Goal: Task Accomplishment & Management: Manage account settings

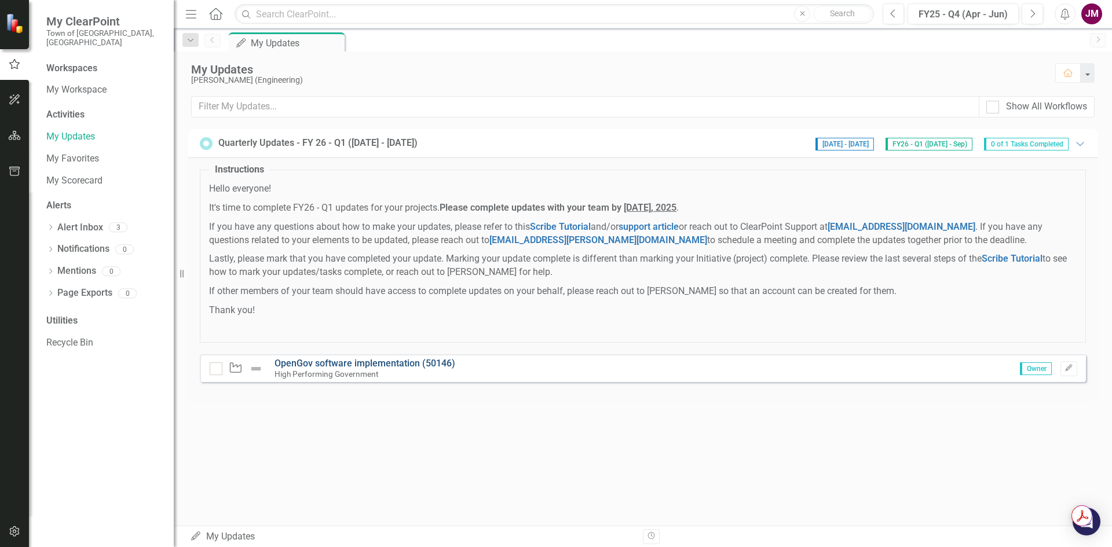
click at [421, 366] on link "OpenGov software implementation (50146)" at bounding box center [364, 363] width 181 height 11
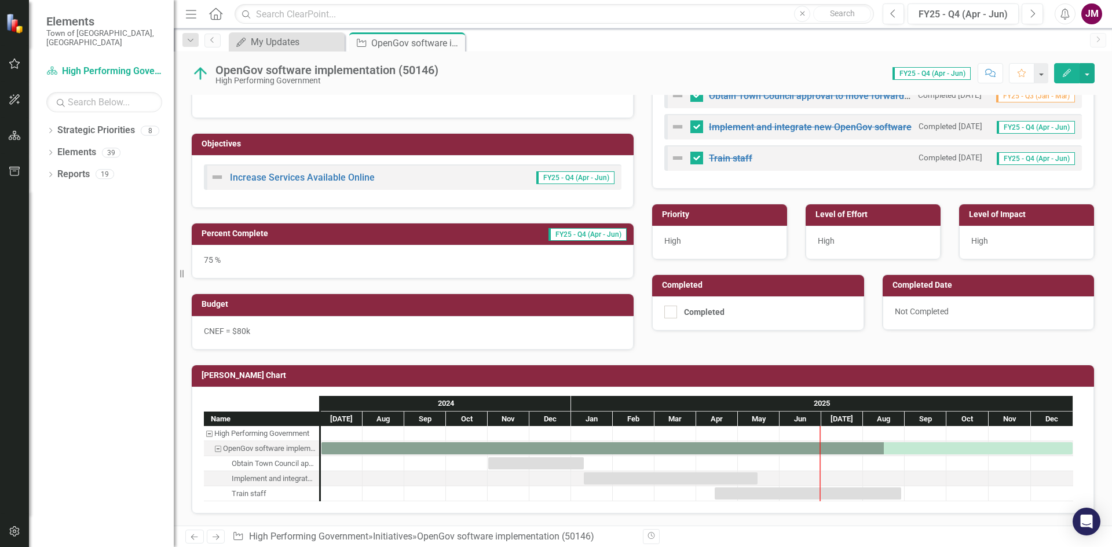
scroll to position [229, 0]
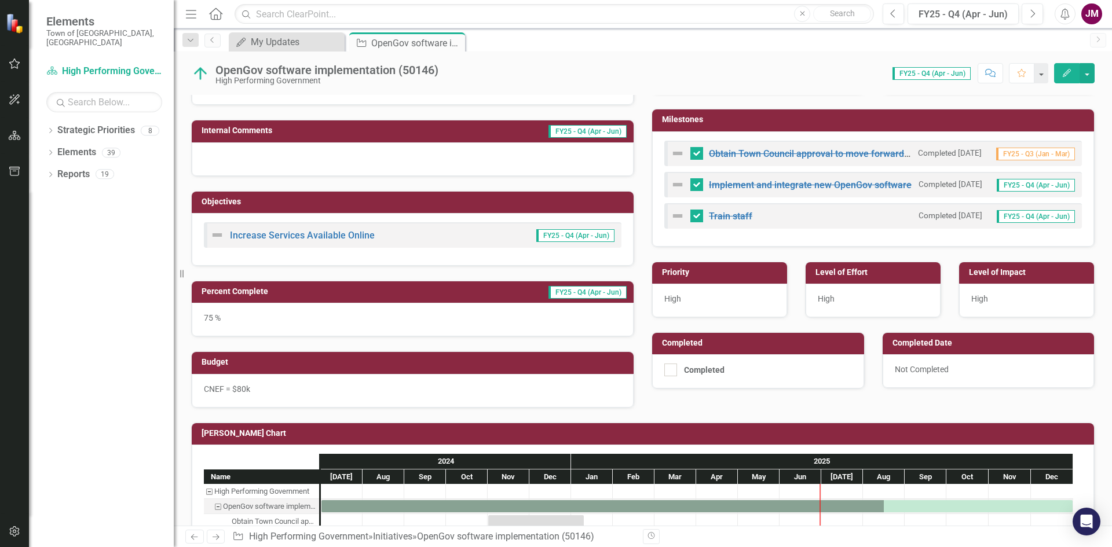
click at [1068, 74] on icon "button" at bounding box center [1067, 73] width 8 height 8
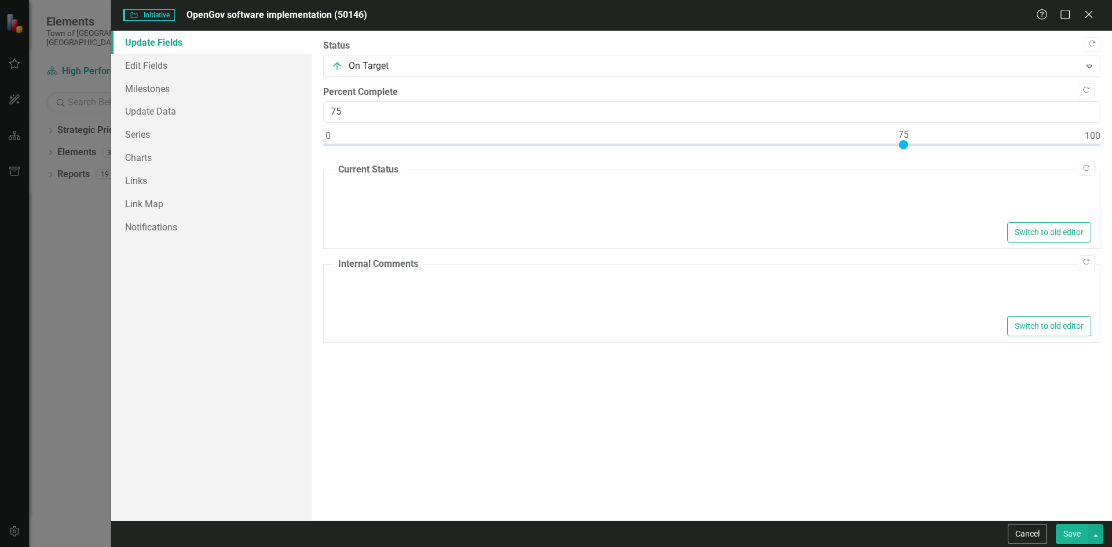
type textarea "<p>Engineering Department is utilizing software for applications and permits. P…"
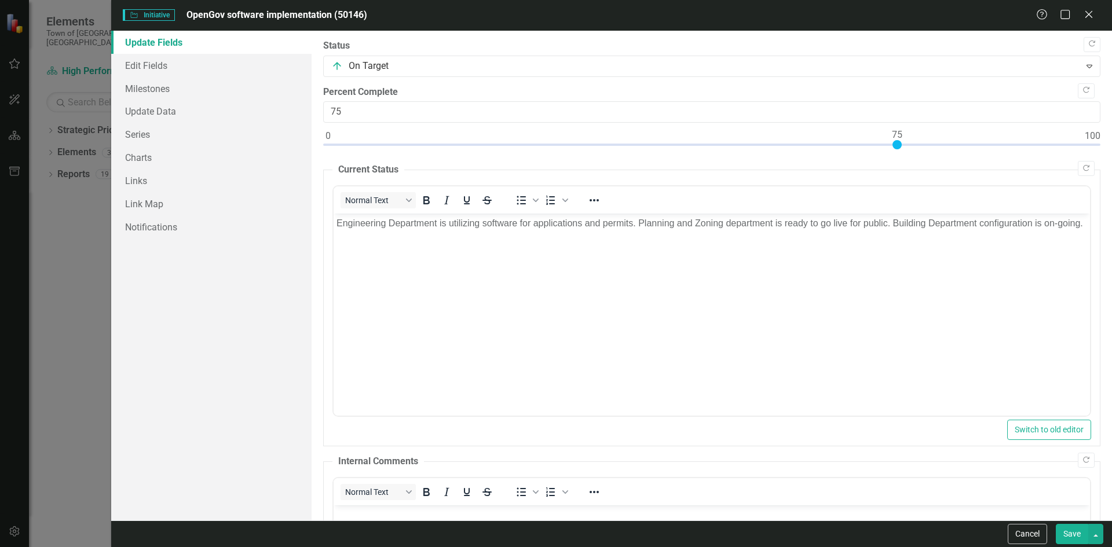
click at [375, 230] on p "Engineering Department is utilizing software for applications and permits. Plan…" at bounding box center [711, 224] width 750 height 14
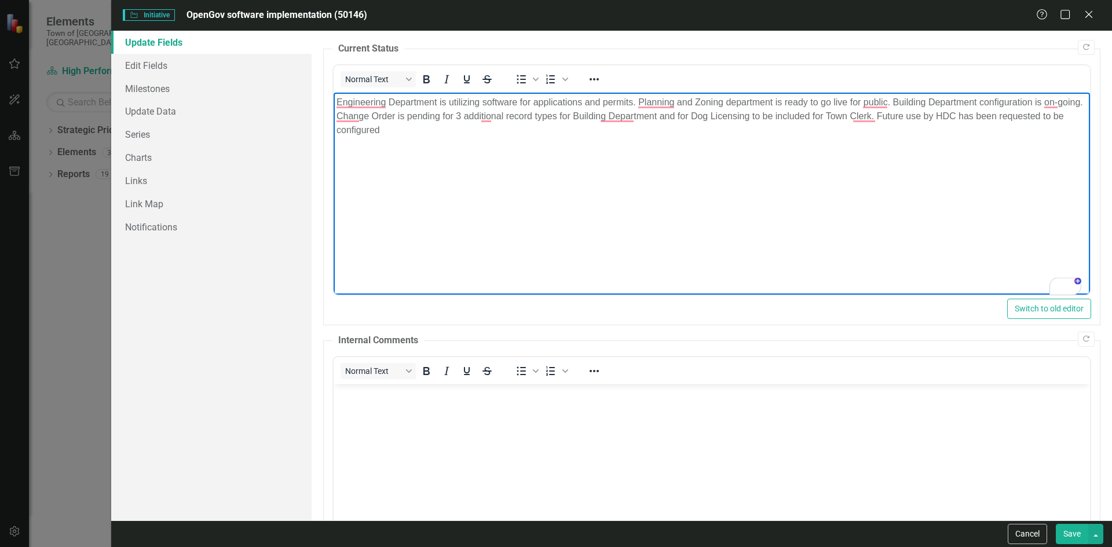
scroll to position [235, 0]
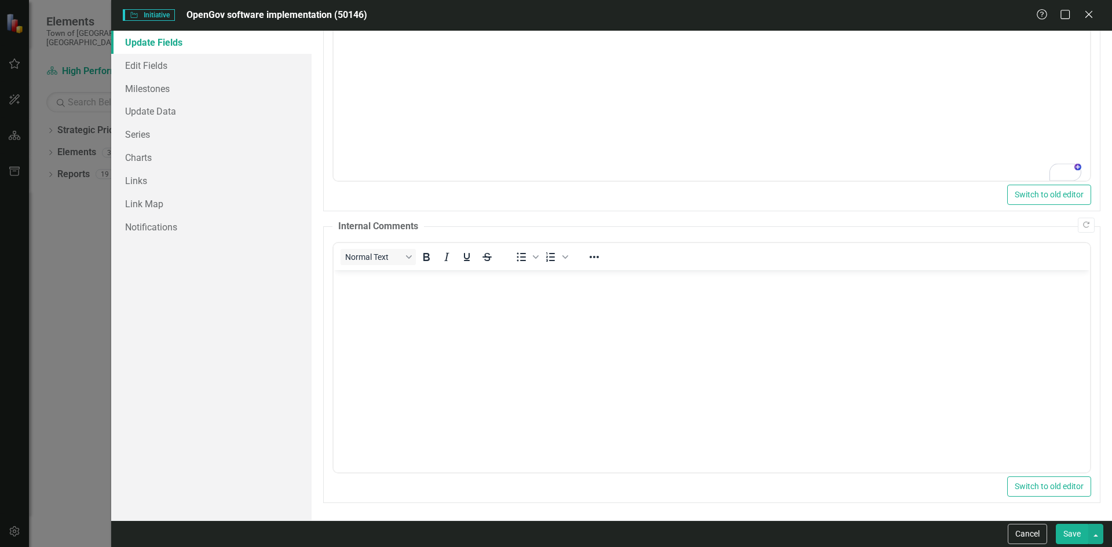
click at [1075, 531] on button "Save" at bounding box center [1072, 534] width 32 height 20
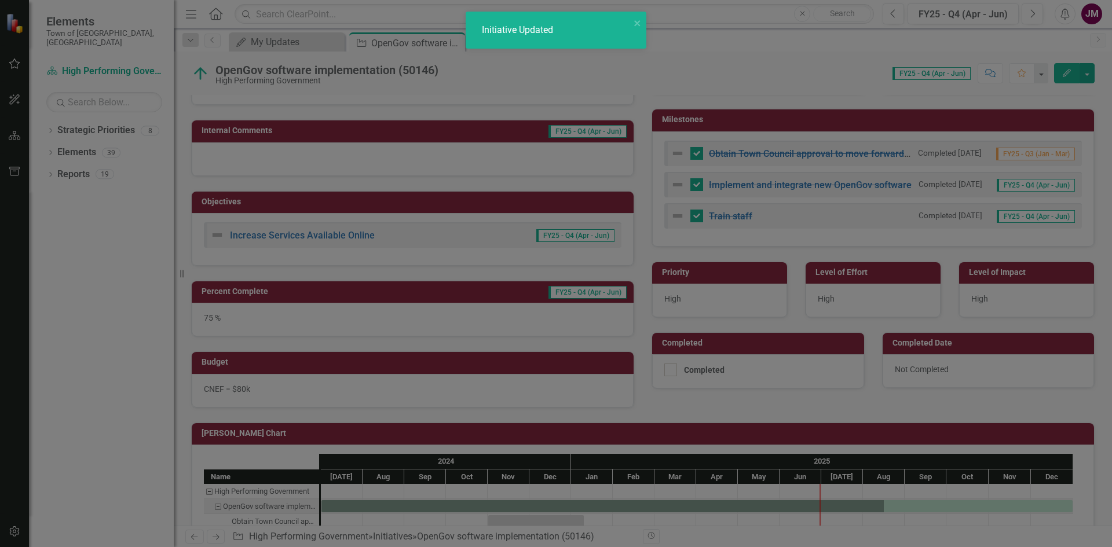
checkbox input "false"
checkbox input "true"
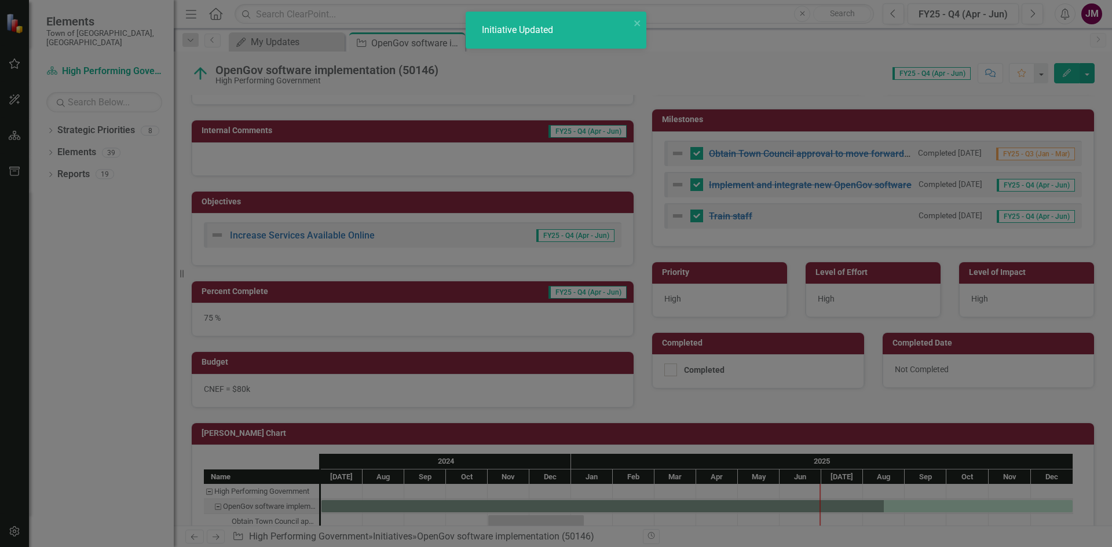
checkbox input "true"
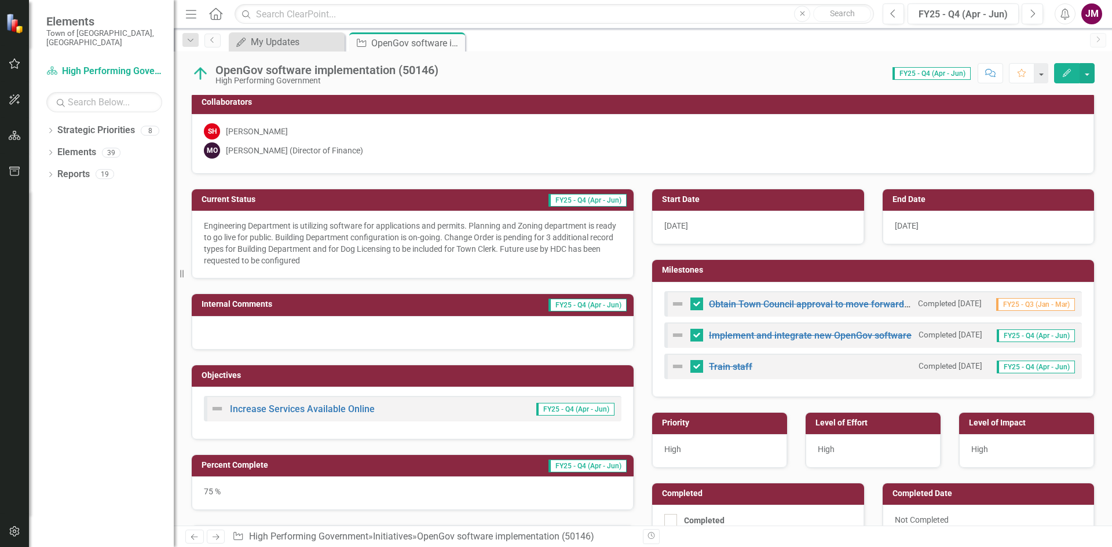
scroll to position [0, 0]
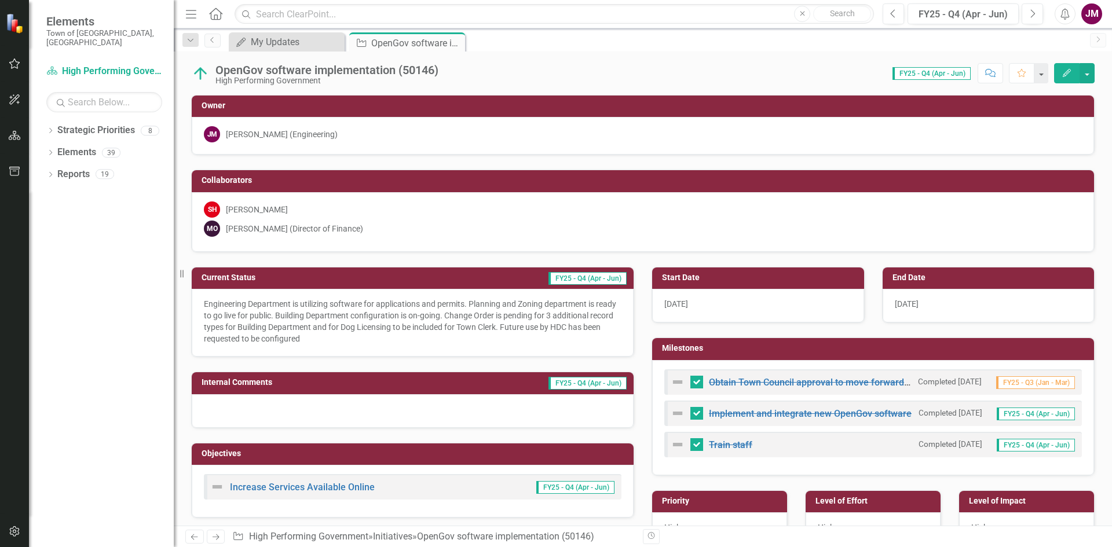
click at [920, 75] on span "FY25 - Q4 (Apr - Jun)" at bounding box center [931, 73] width 78 height 13
drag, startPoint x: 746, startPoint y: 354, endPoint x: 708, endPoint y: 350, distance: 38.4
click at [746, 354] on td "Milestones" at bounding box center [875, 349] width 426 height 17
click at [933, 75] on span "FY25 - Q4 (Apr - Jun)" at bounding box center [931, 73] width 78 height 13
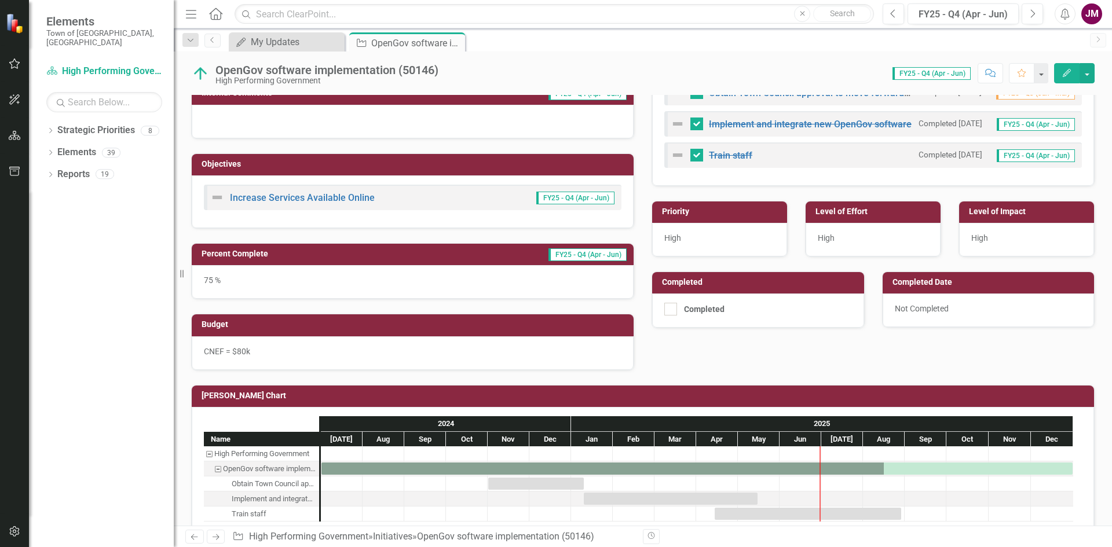
scroll to position [310, 0]
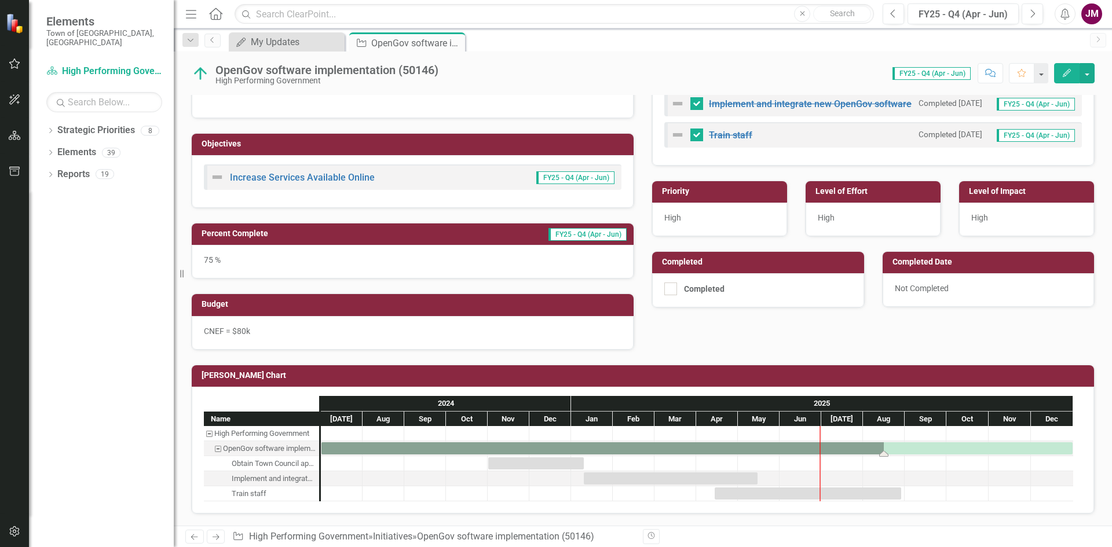
click at [913, 455] on div "Task: Start date: 2024-07-01 End date: 2025-12-31" at bounding box center [696, 448] width 751 height 12
click at [917, 452] on div "Task: Start date: 2024-07-01 End date: 2025-12-31" at bounding box center [696, 448] width 751 height 12
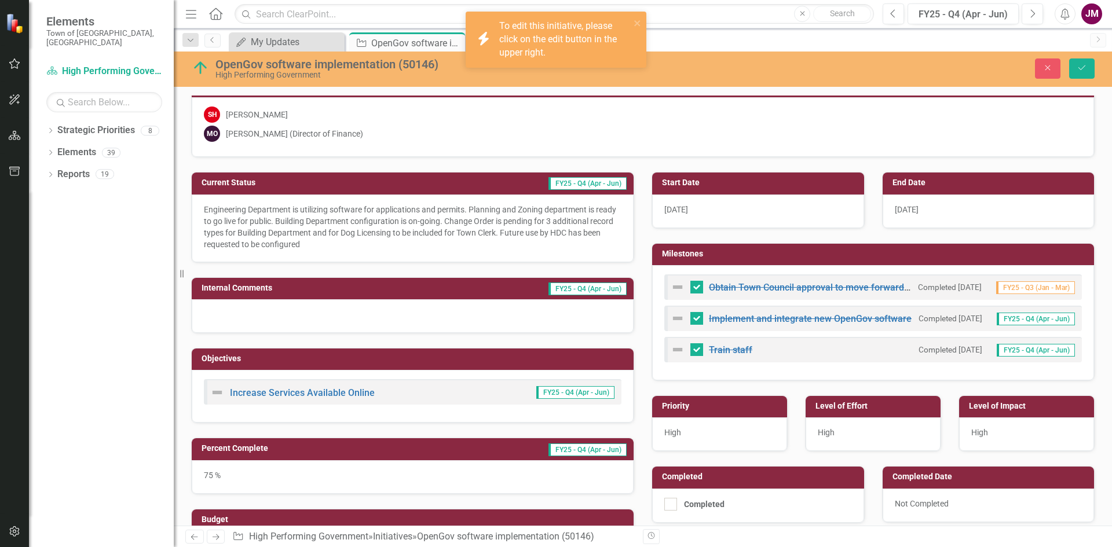
scroll to position [20, 0]
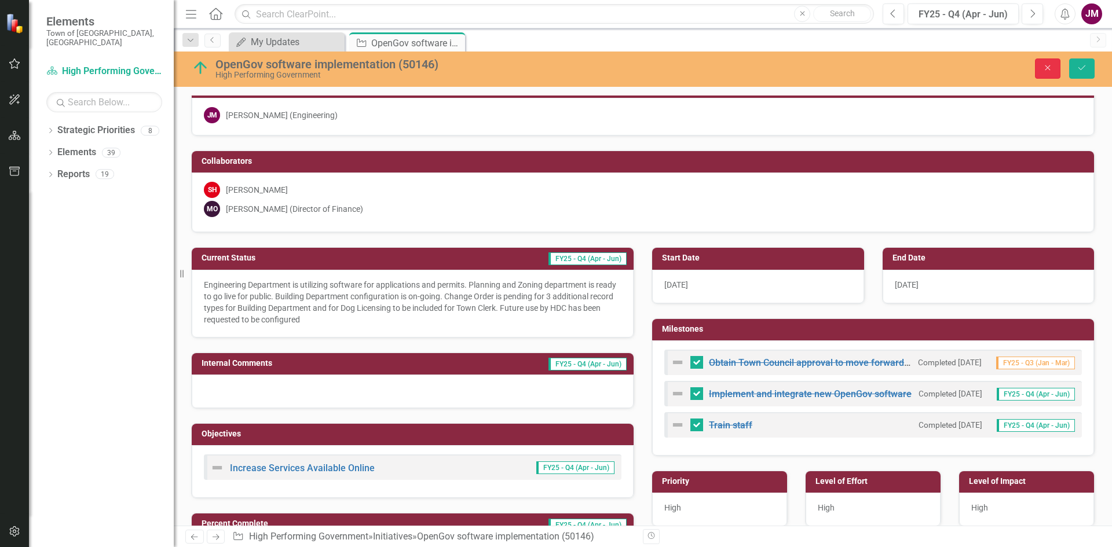
click at [1047, 67] on icon "Close" at bounding box center [1047, 68] width 10 height 8
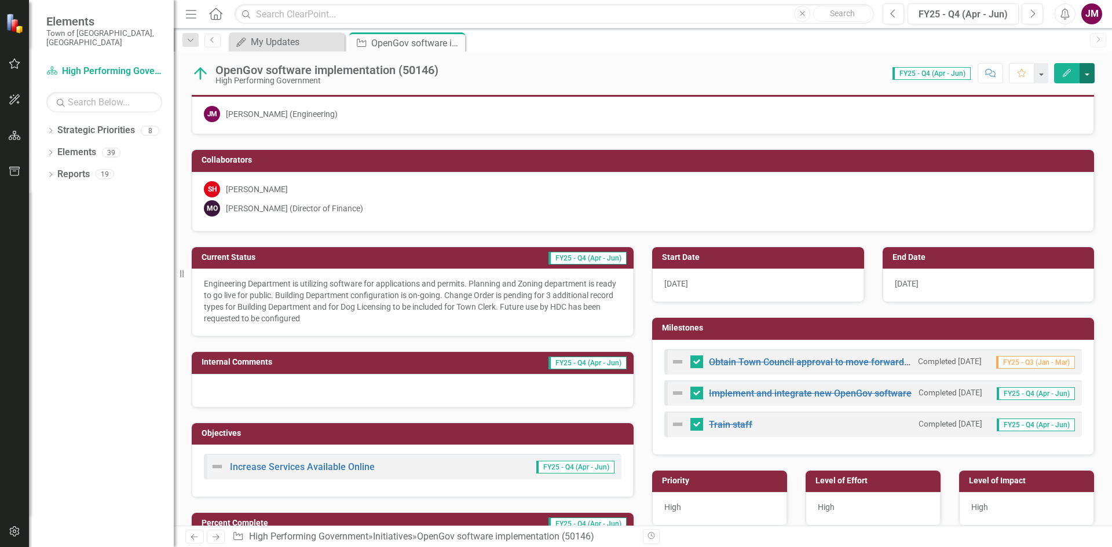
click at [1090, 69] on button "button" at bounding box center [1086, 73] width 15 height 20
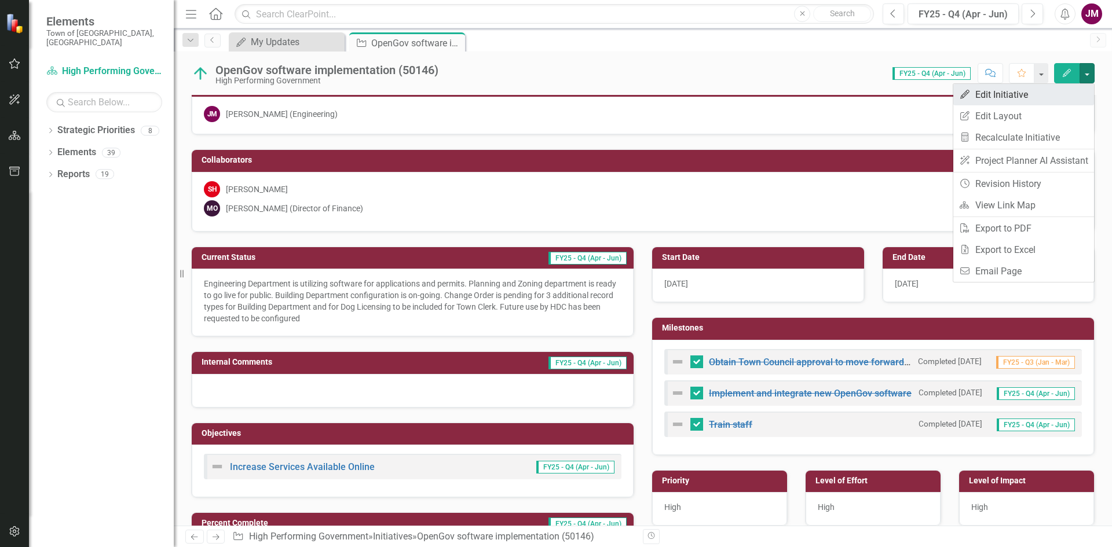
click at [1047, 96] on link "Edit Edit Initiative" at bounding box center [1023, 94] width 141 height 21
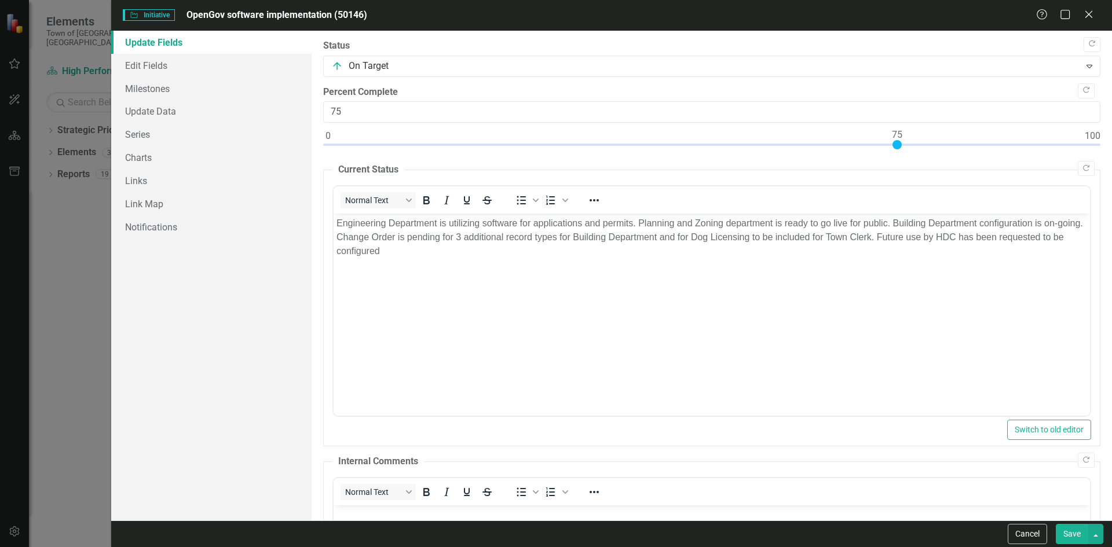
scroll to position [0, 0]
click at [176, 87] on link "Milestones" at bounding box center [211, 88] width 200 height 23
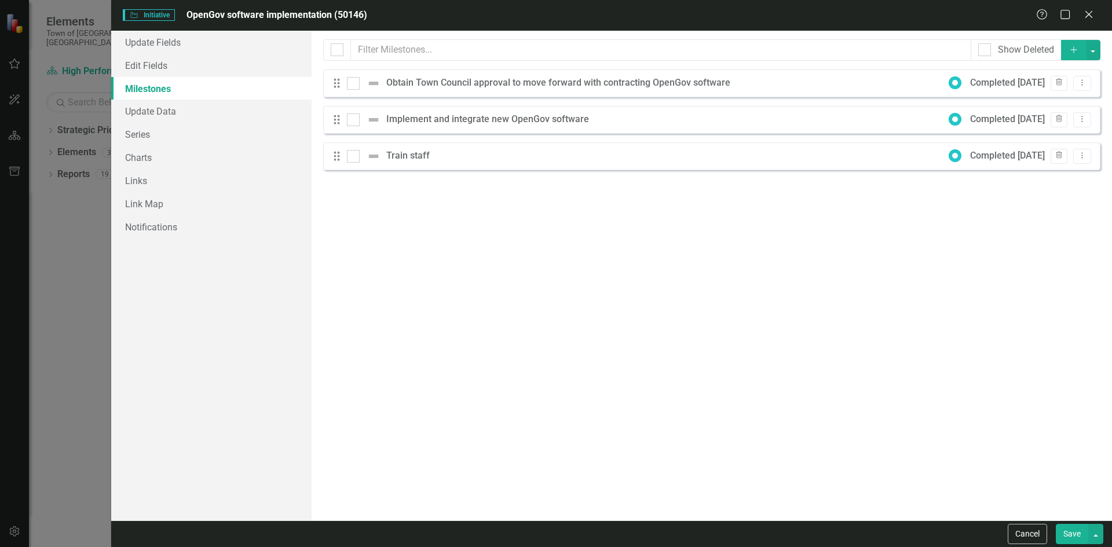
click at [1072, 54] on button "Add" at bounding box center [1073, 50] width 25 height 20
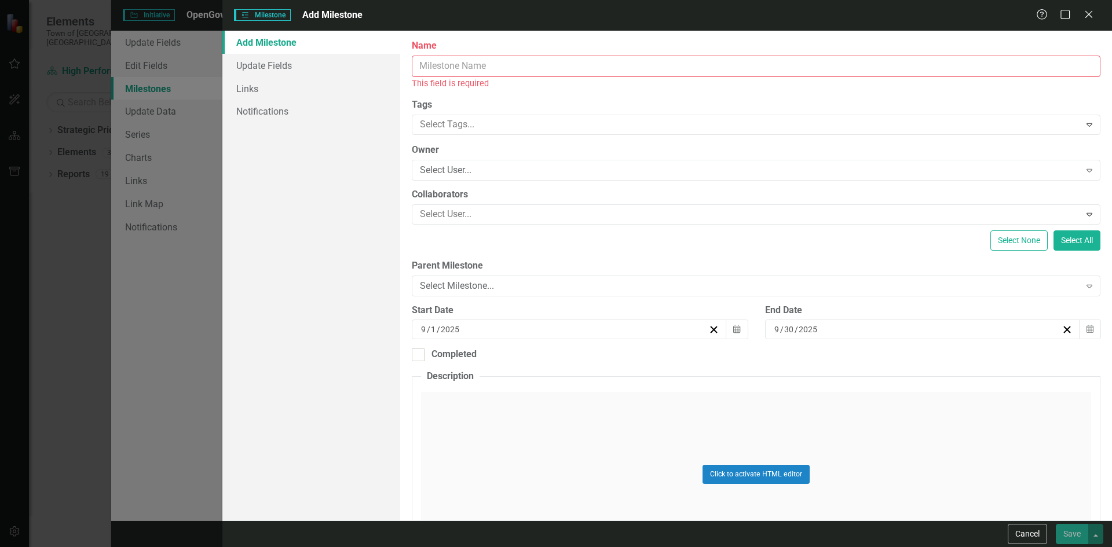
click at [522, 64] on input "Name" at bounding box center [756, 66] width 688 height 21
click at [197, 361] on div "Milestones Milestone Add Milestone Help Maximize Close Add Milestone Update Fie…" at bounding box center [556, 273] width 1112 height 547
click at [173, 287] on div "Milestones Milestone Add Milestone Help Maximize Close Add Milestone Update Fie…" at bounding box center [556, 273] width 1112 height 547
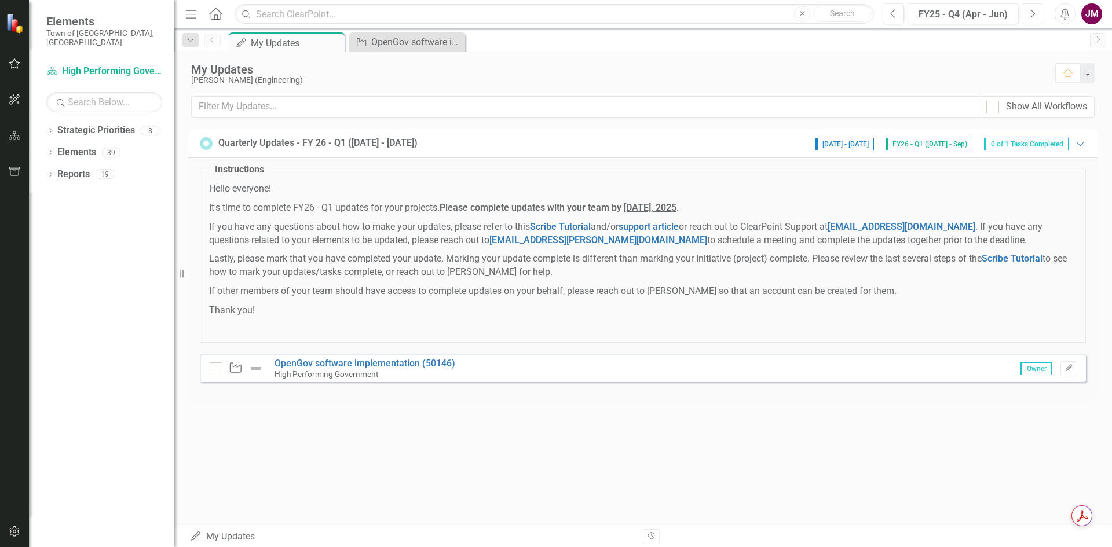
click at [1035, 13] on icon "Next" at bounding box center [1032, 14] width 6 height 10
click at [709, 371] on div "Initiative OpenGov software implementation (50146) High Performing Government O…" at bounding box center [643, 368] width 886 height 28
click at [367, 362] on link "OpenGov software implementation (50146)" at bounding box center [364, 363] width 181 height 11
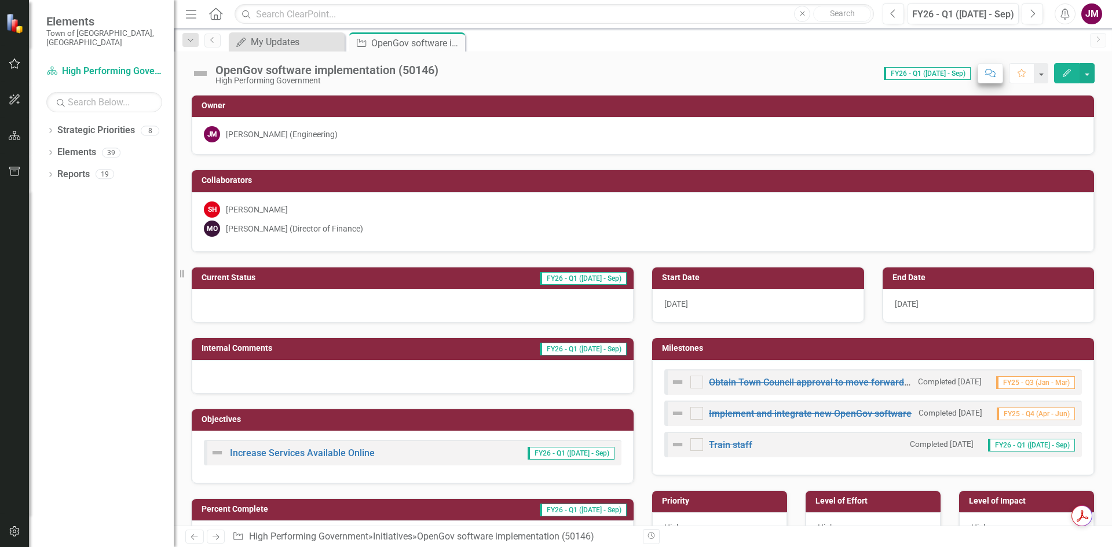
checkbox input "true"
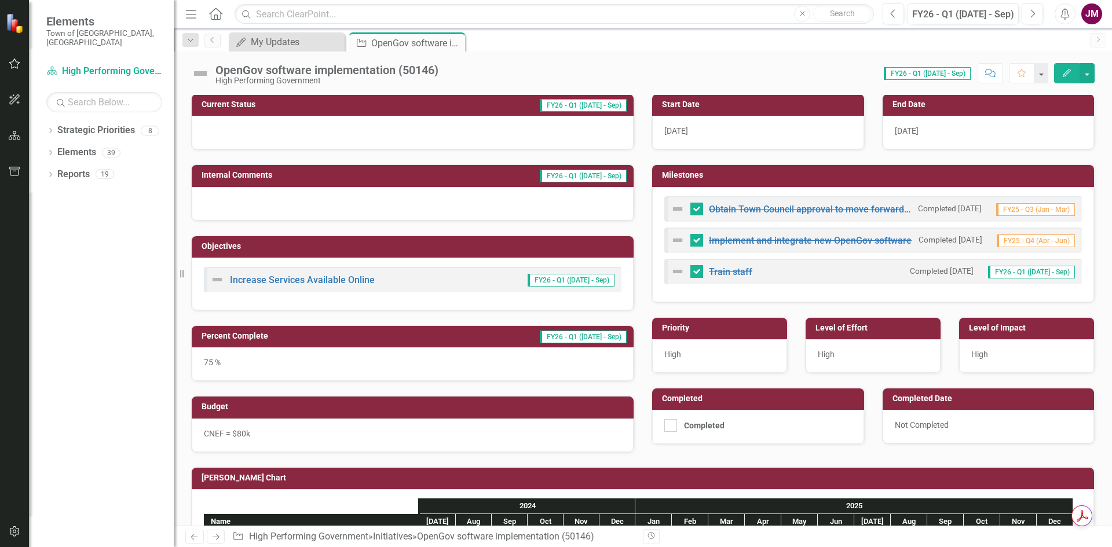
scroll to position [174, 0]
click at [389, 202] on div at bounding box center [413, 203] width 442 height 34
click at [379, 131] on div at bounding box center [413, 132] width 442 height 34
click at [603, 105] on span "FY26 - Q1 ([DATE] - Sep)" at bounding box center [583, 104] width 87 height 13
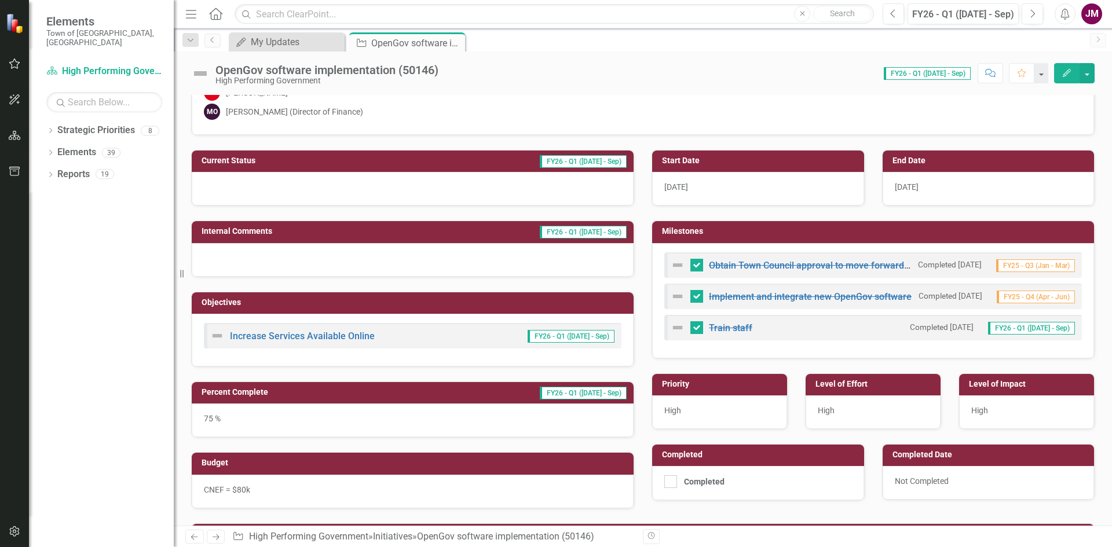
scroll to position [58, 0]
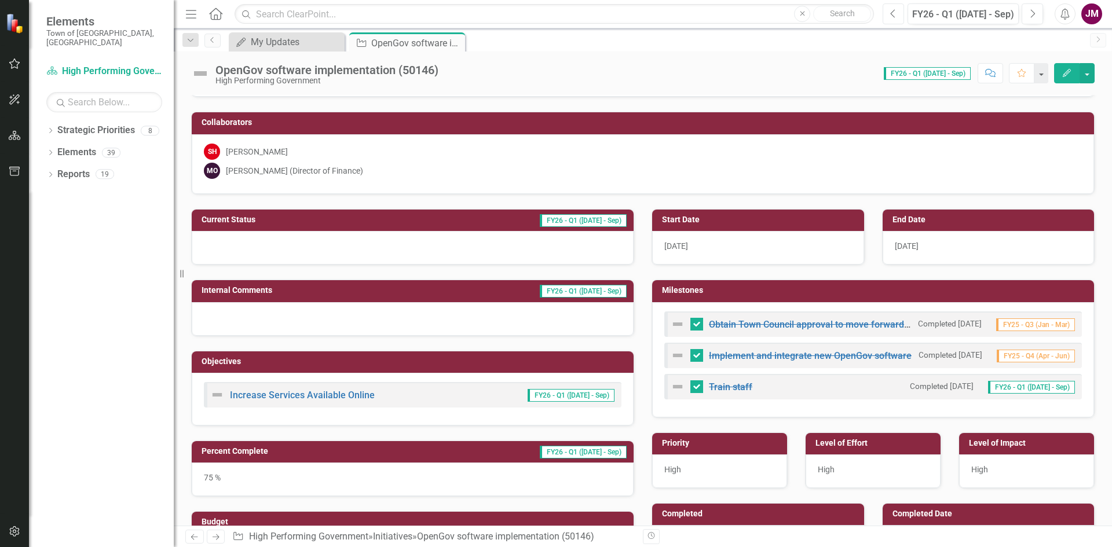
click at [888, 17] on button "Previous" at bounding box center [892, 13] width 21 height 21
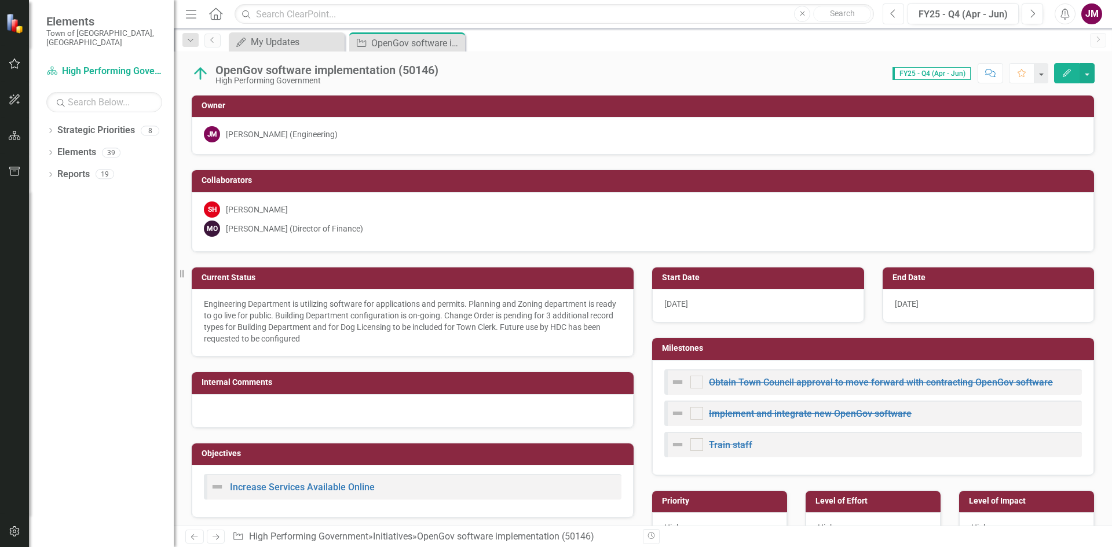
checkbox input "true"
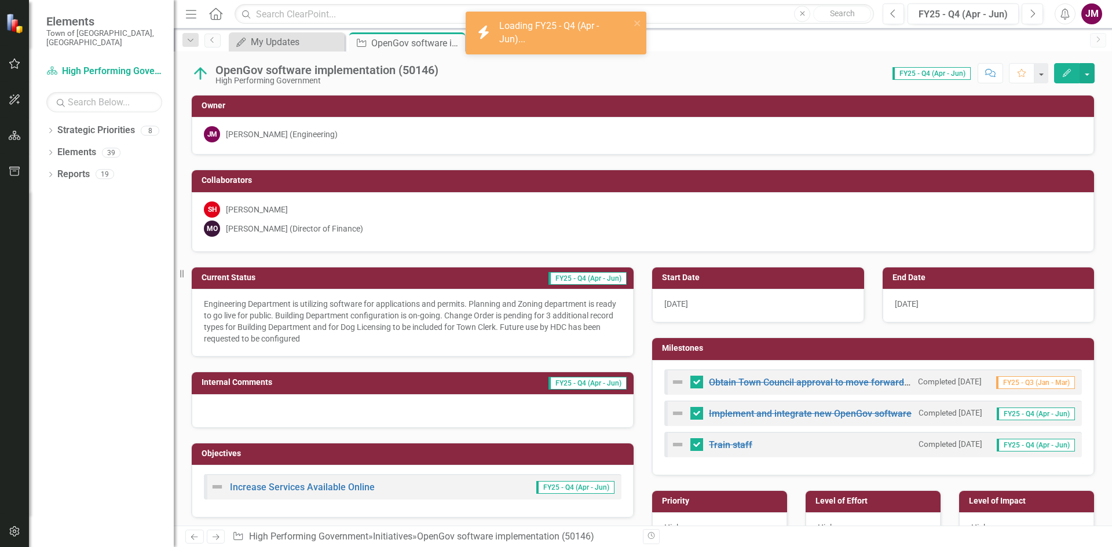
drag, startPoint x: 525, startPoint y: 335, endPoint x: 457, endPoint y: 320, distance: 69.3
click at [457, 320] on p "Engineering Department is utilizing software for applications and permits. Plan…" at bounding box center [412, 321] width 417 height 46
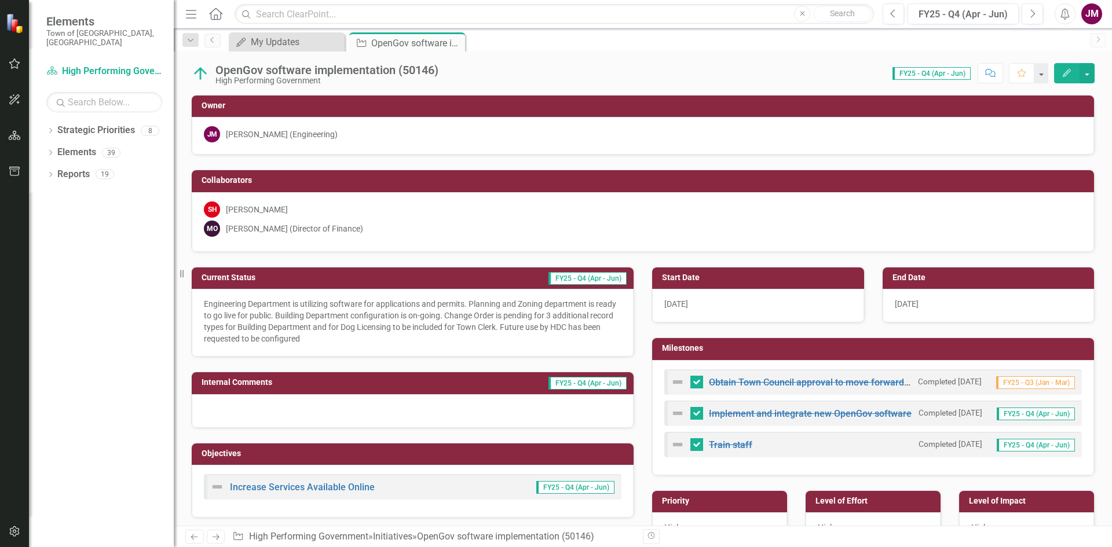
click at [1069, 75] on icon "Edit" at bounding box center [1066, 73] width 10 height 8
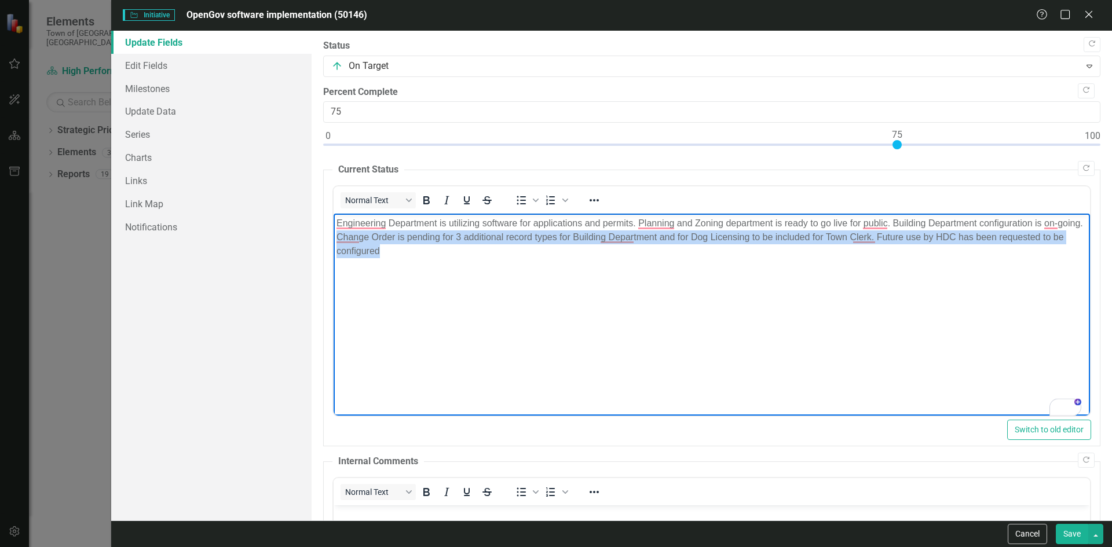
drag, startPoint x: 533, startPoint y: 254, endPoint x: 365, endPoint y: 239, distance: 168.0
click at [365, 239] on p "Engineering Department is utilizing software for applications and permits. Plan…" at bounding box center [711, 238] width 750 height 42
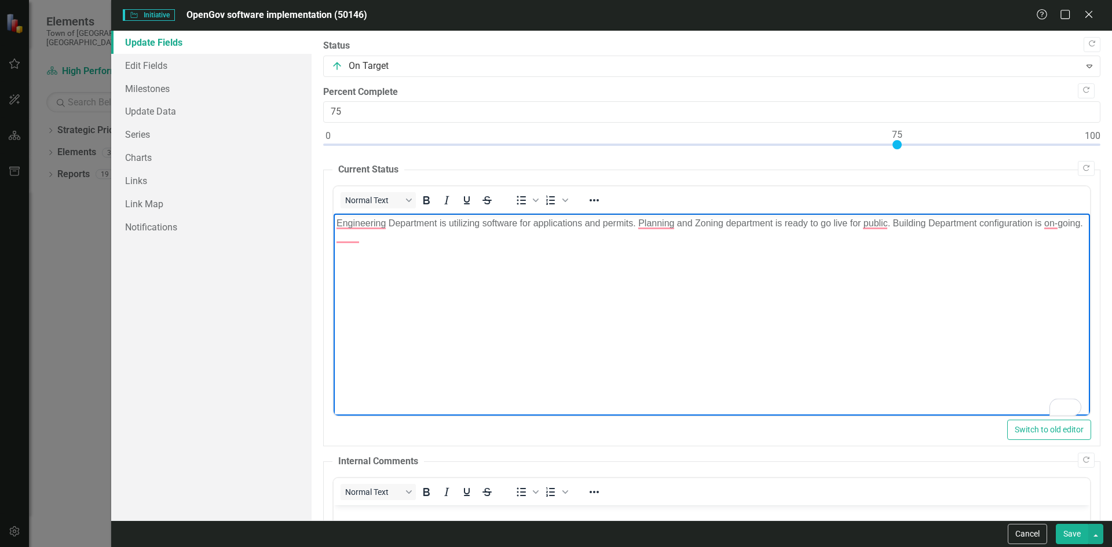
click at [1061, 542] on button "Save" at bounding box center [1072, 534] width 32 height 20
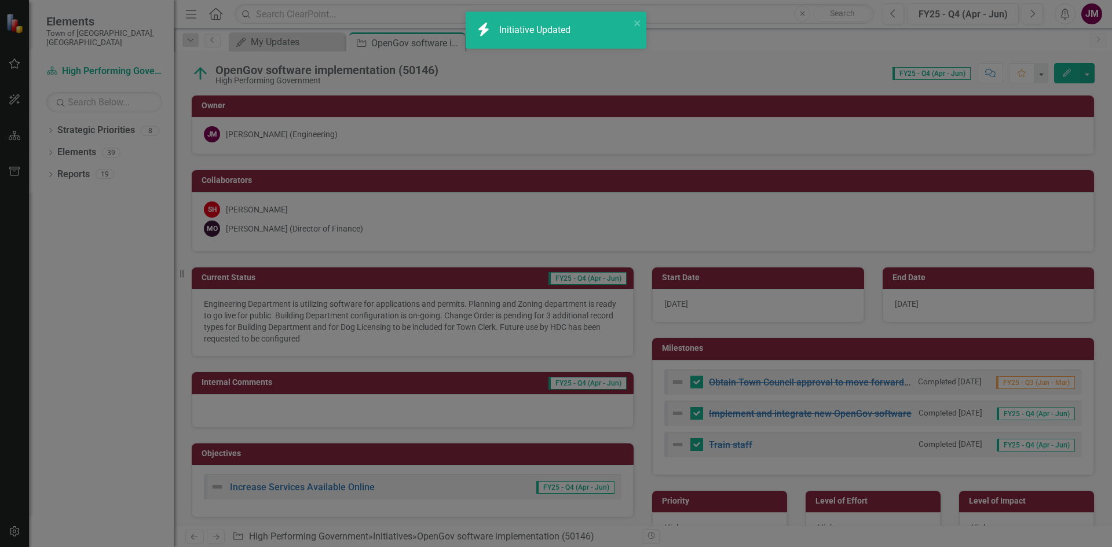
checkbox input "false"
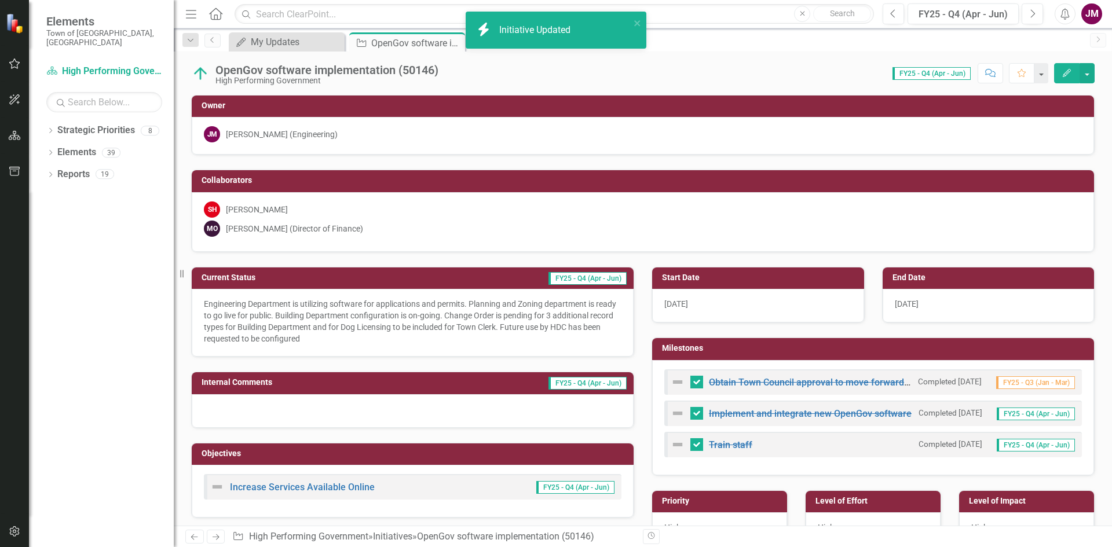
checkbox input "true"
click at [1032, 13] on icon "Next" at bounding box center [1032, 14] width 6 height 10
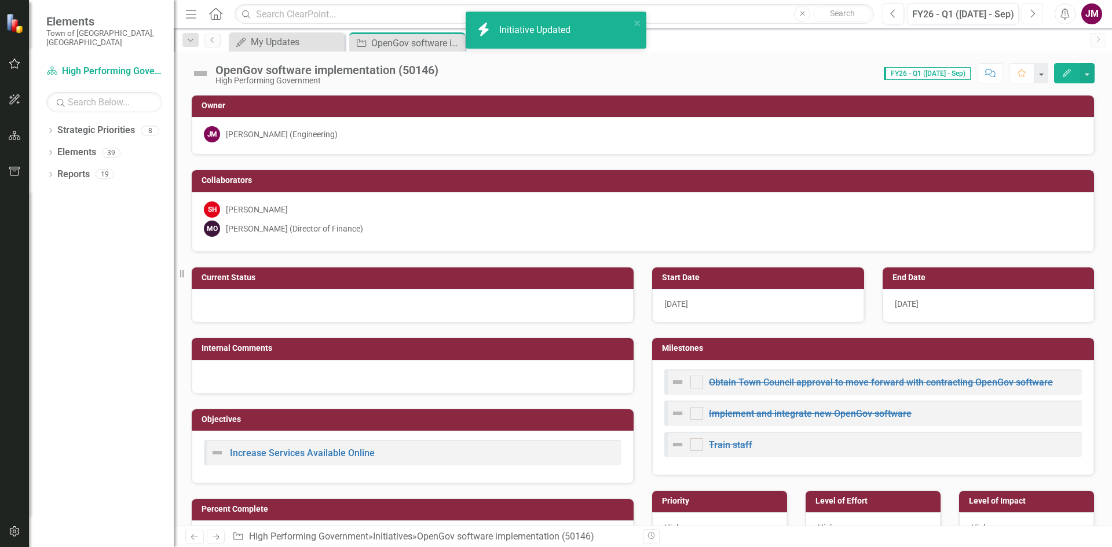
checkbox input "true"
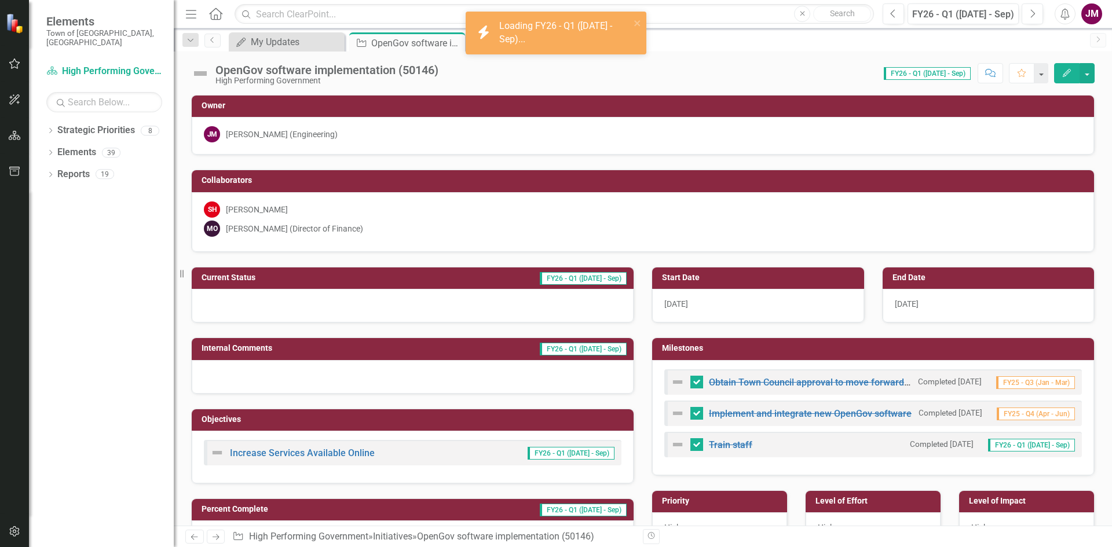
click at [538, 303] on div at bounding box center [413, 306] width 442 height 34
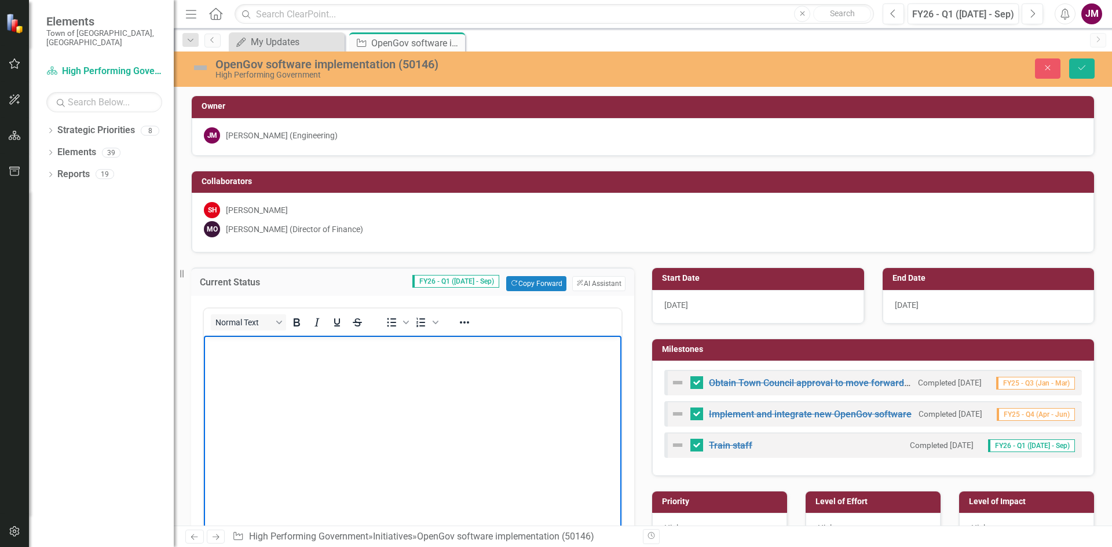
click at [394, 373] on body "Rich Text Area. Press ALT-0 for help." at bounding box center [412, 423] width 417 height 174
